Goal: Obtain resource: Download file/media

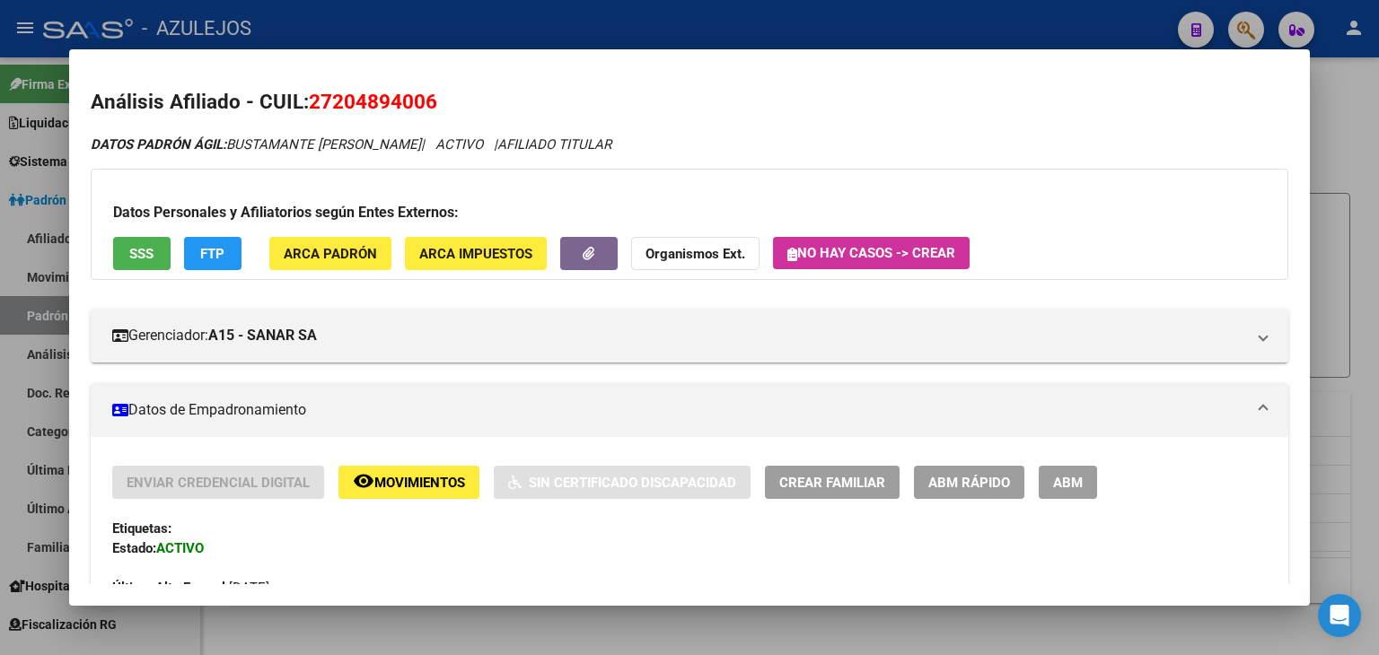
click at [323, 17] on div at bounding box center [689, 327] width 1379 height 655
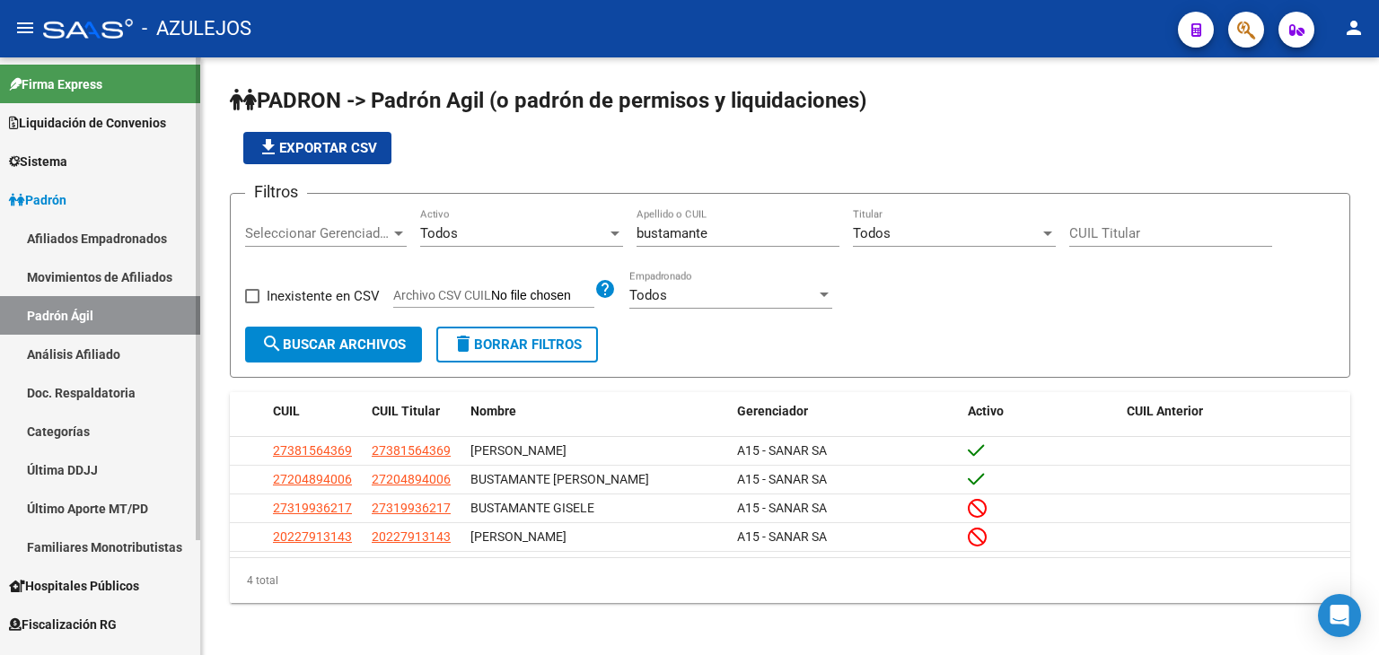
scroll to position [143, 0]
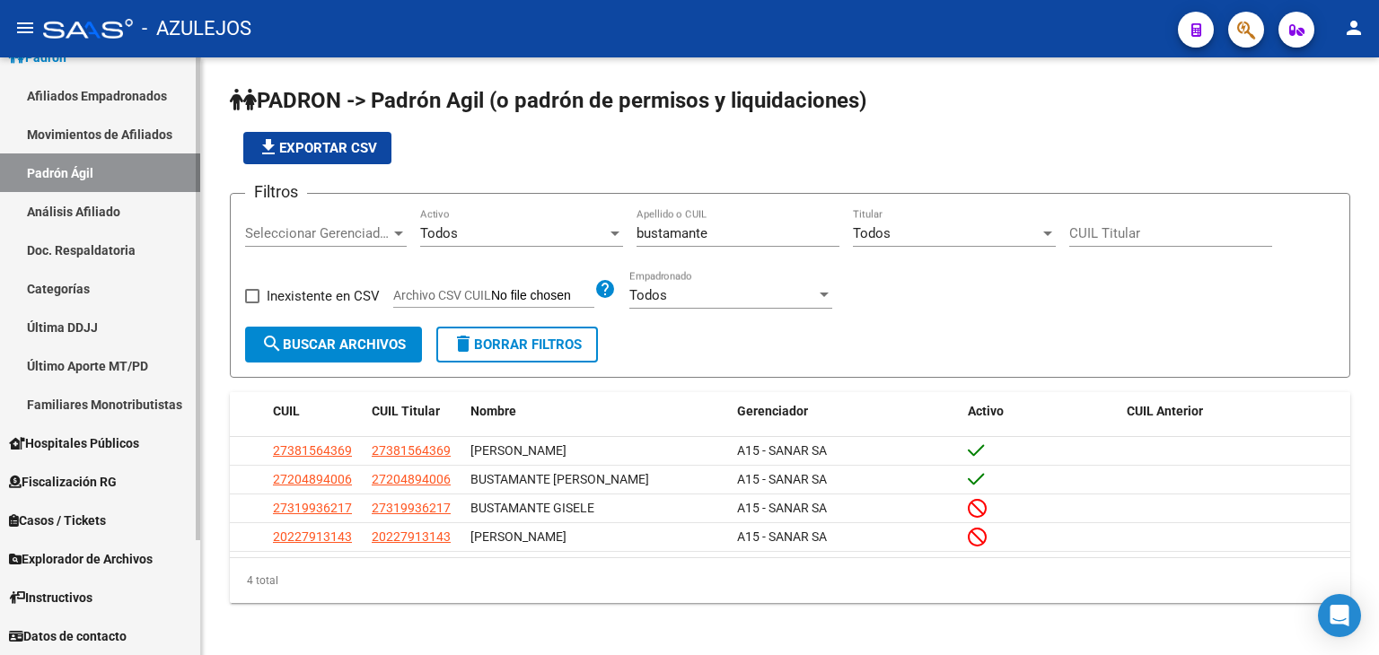
click at [75, 554] on span "Explorador de Archivos" at bounding box center [81, 560] width 144 height 20
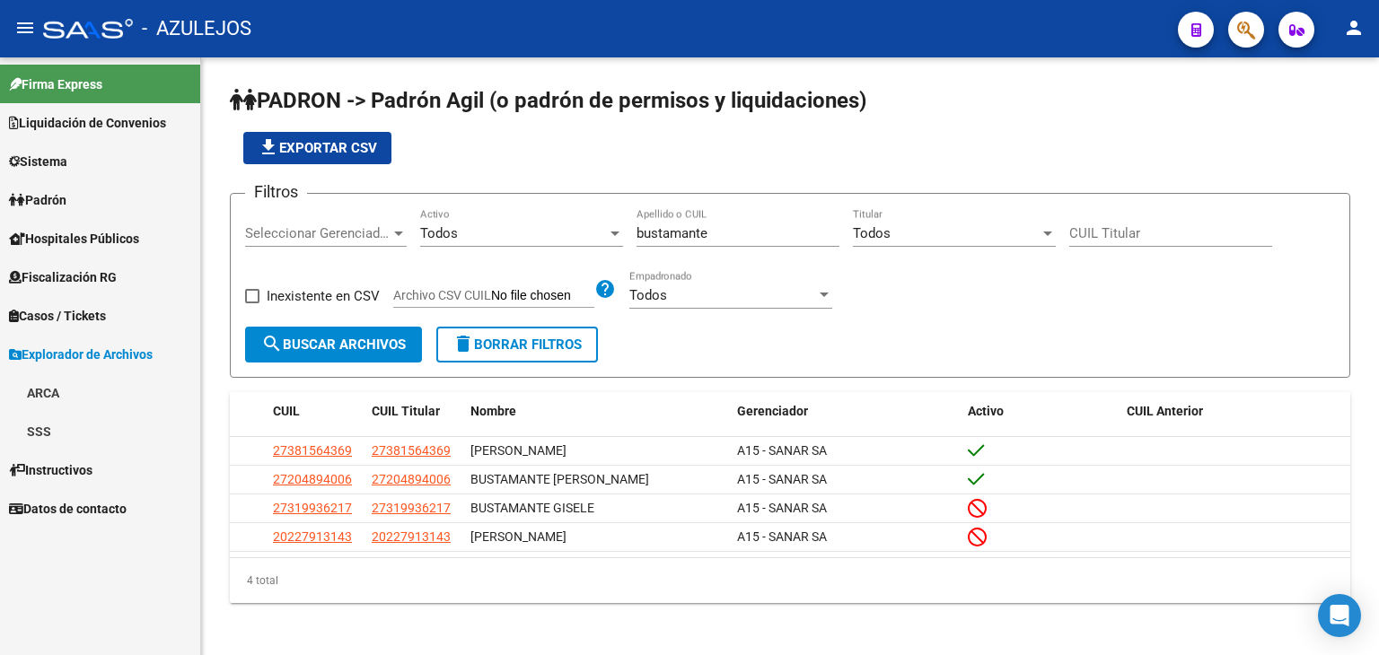
scroll to position [0, 0]
click at [56, 394] on link "ARCA" at bounding box center [100, 393] width 200 height 39
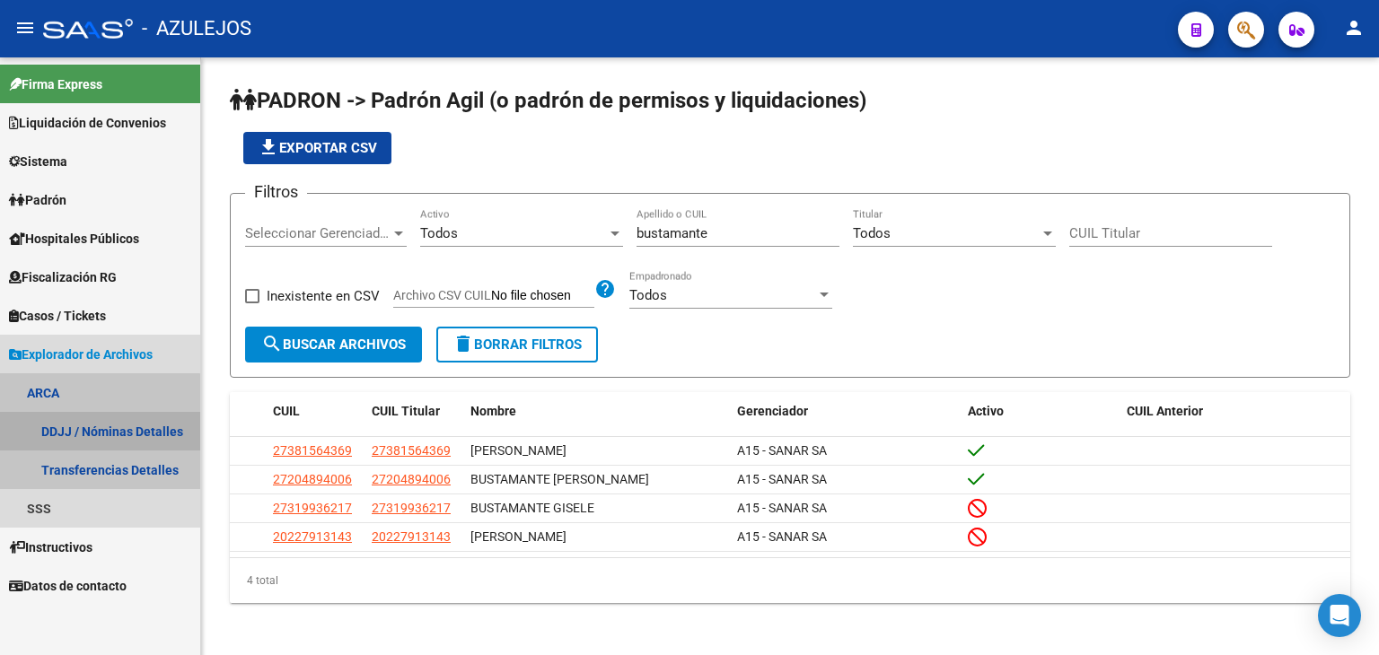
click at [93, 435] on link "DDJJ / Nóminas Detalles" at bounding box center [100, 431] width 200 height 39
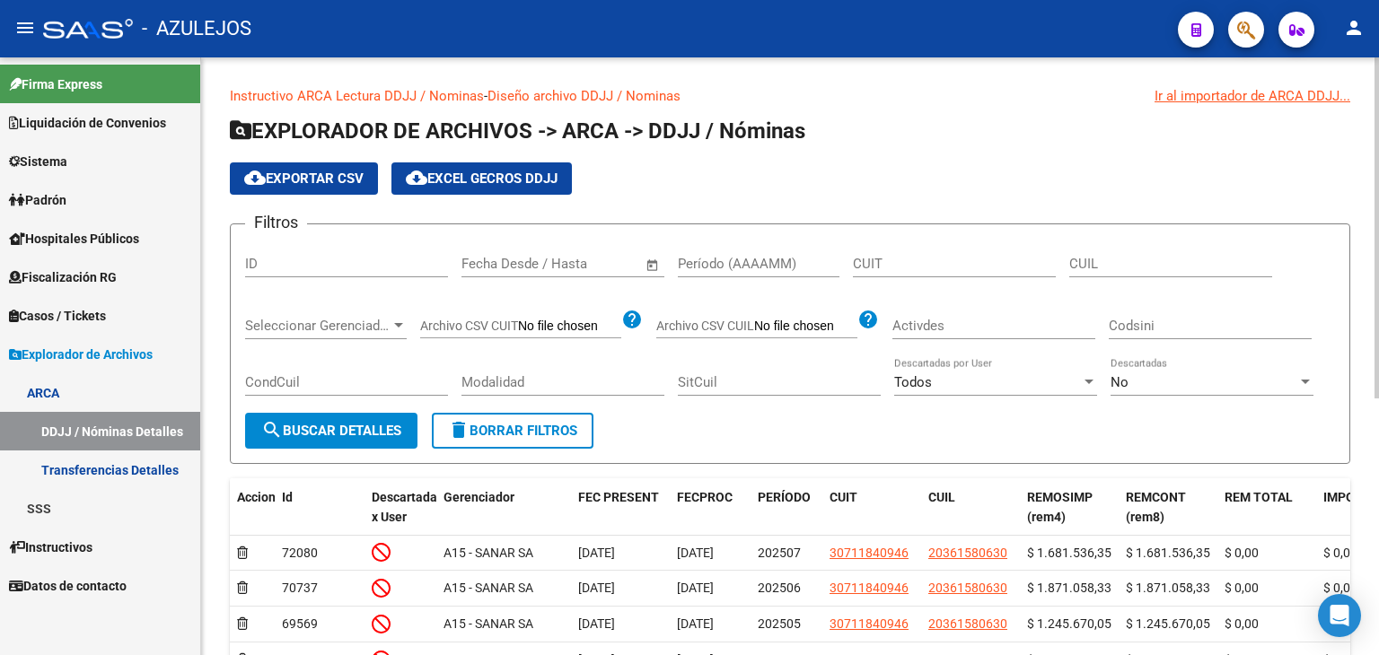
click at [716, 265] on input "Período (AAAAMM)" at bounding box center [759, 264] width 162 height 16
type input "202507"
click at [337, 436] on span "search Buscar Detalles" at bounding box center [331, 431] width 140 height 16
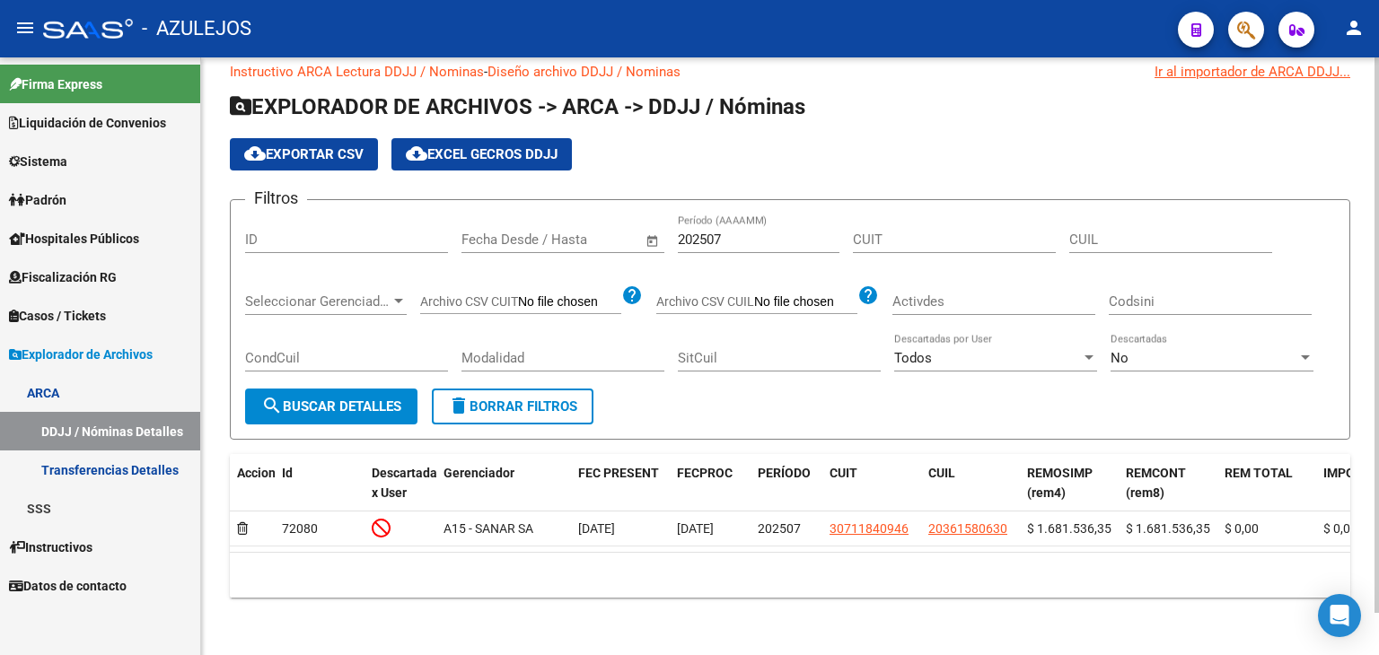
scroll to position [45, 0]
click at [101, 464] on link "Transferencias Detalles" at bounding box center [100, 470] width 200 height 39
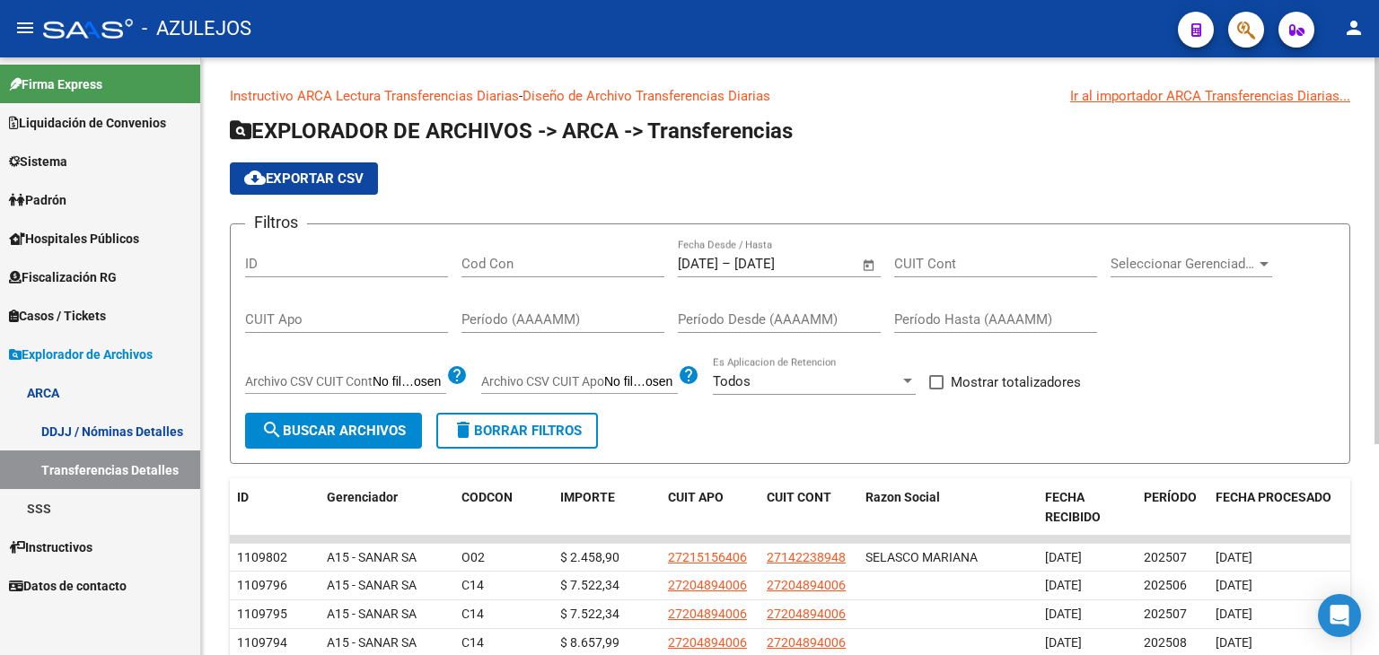
click at [866, 263] on span "Open calendar" at bounding box center [869, 264] width 43 height 43
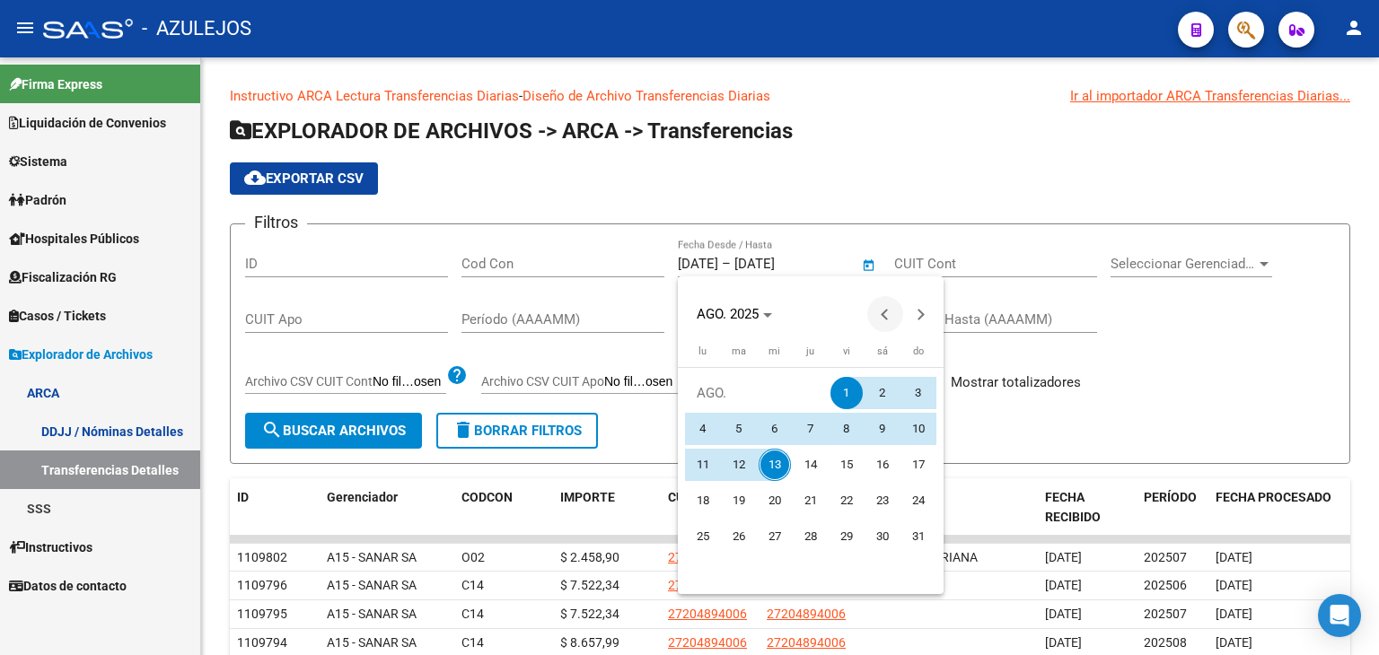
click at [884, 312] on button "Previous month" at bounding box center [885, 314] width 36 height 36
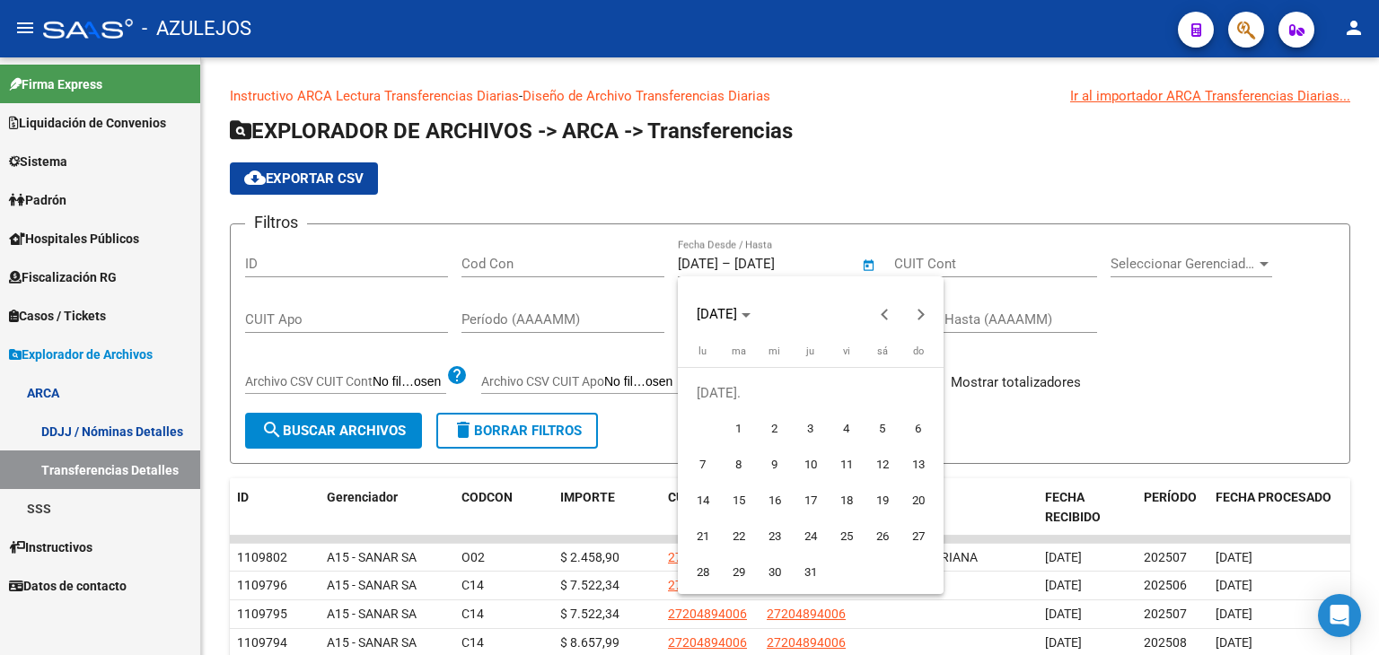
click at [727, 421] on span "1" at bounding box center [739, 429] width 32 height 32
type input "[DATE]"
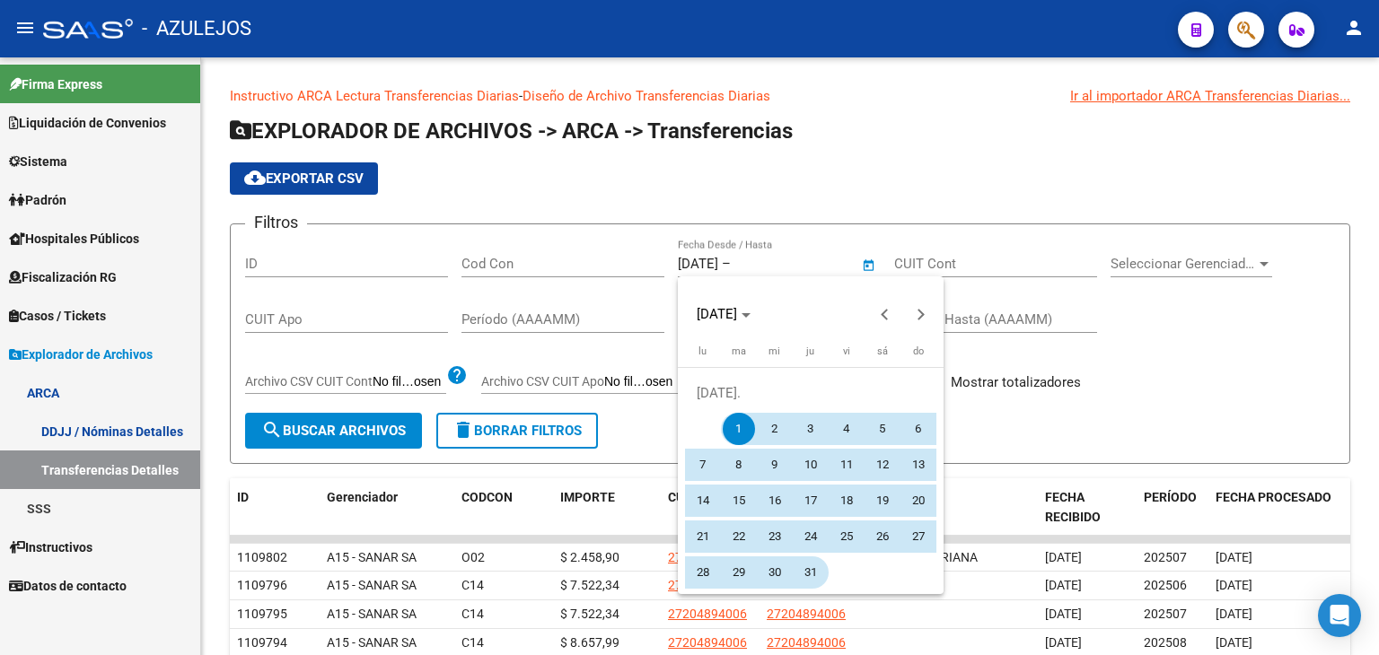
click at [808, 572] on span "31" at bounding box center [811, 573] width 32 height 32
type input "[DATE]"
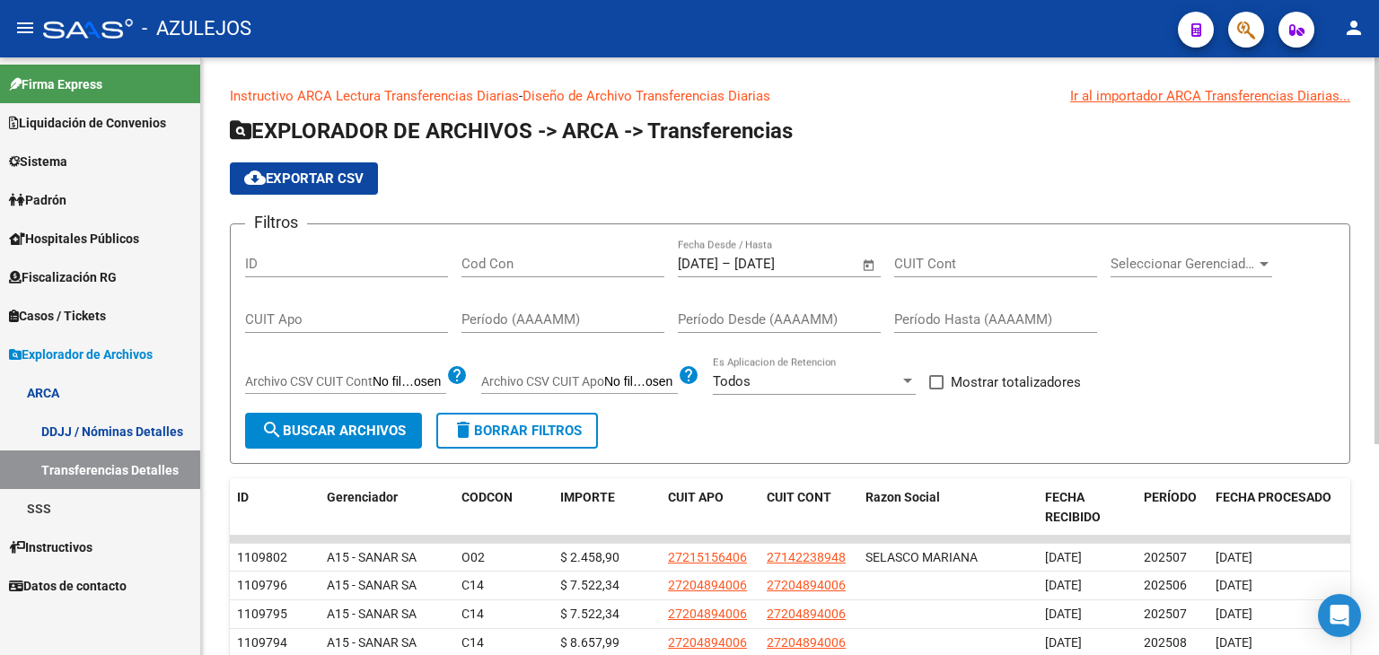
click at [941, 382] on span at bounding box center [936, 382] width 14 height 14
click at [937, 390] on input "Mostrar totalizadores" at bounding box center [936, 390] width 1 height 1
checkbox input "true"
click at [387, 431] on span "search Buscar Archivos" at bounding box center [333, 431] width 145 height 16
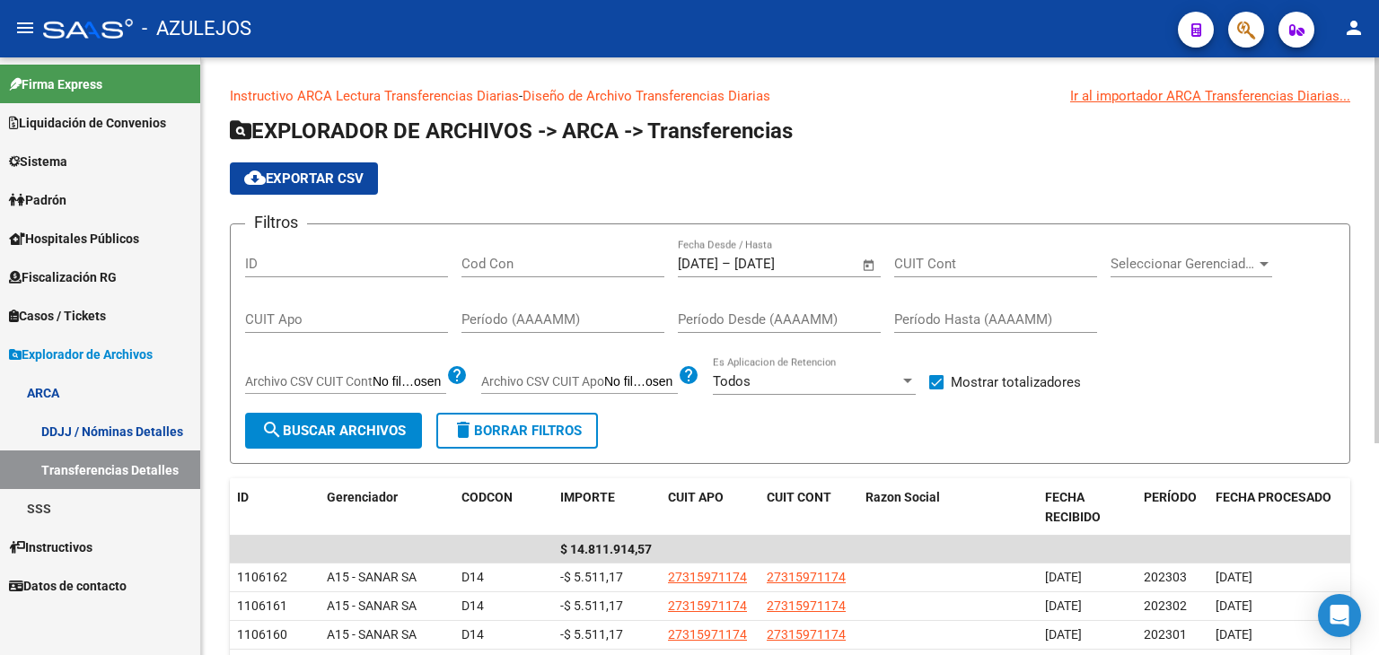
click at [318, 176] on span "cloud_download Exportar CSV" at bounding box center [303, 179] width 119 height 16
